Goal: Find specific page/section: Find specific page/section

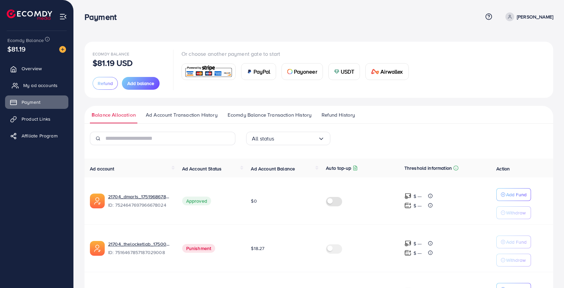
click at [42, 86] on span "My ad accounts" at bounding box center [40, 85] width 34 height 7
